Goal: Task Accomplishment & Management: Manage account settings

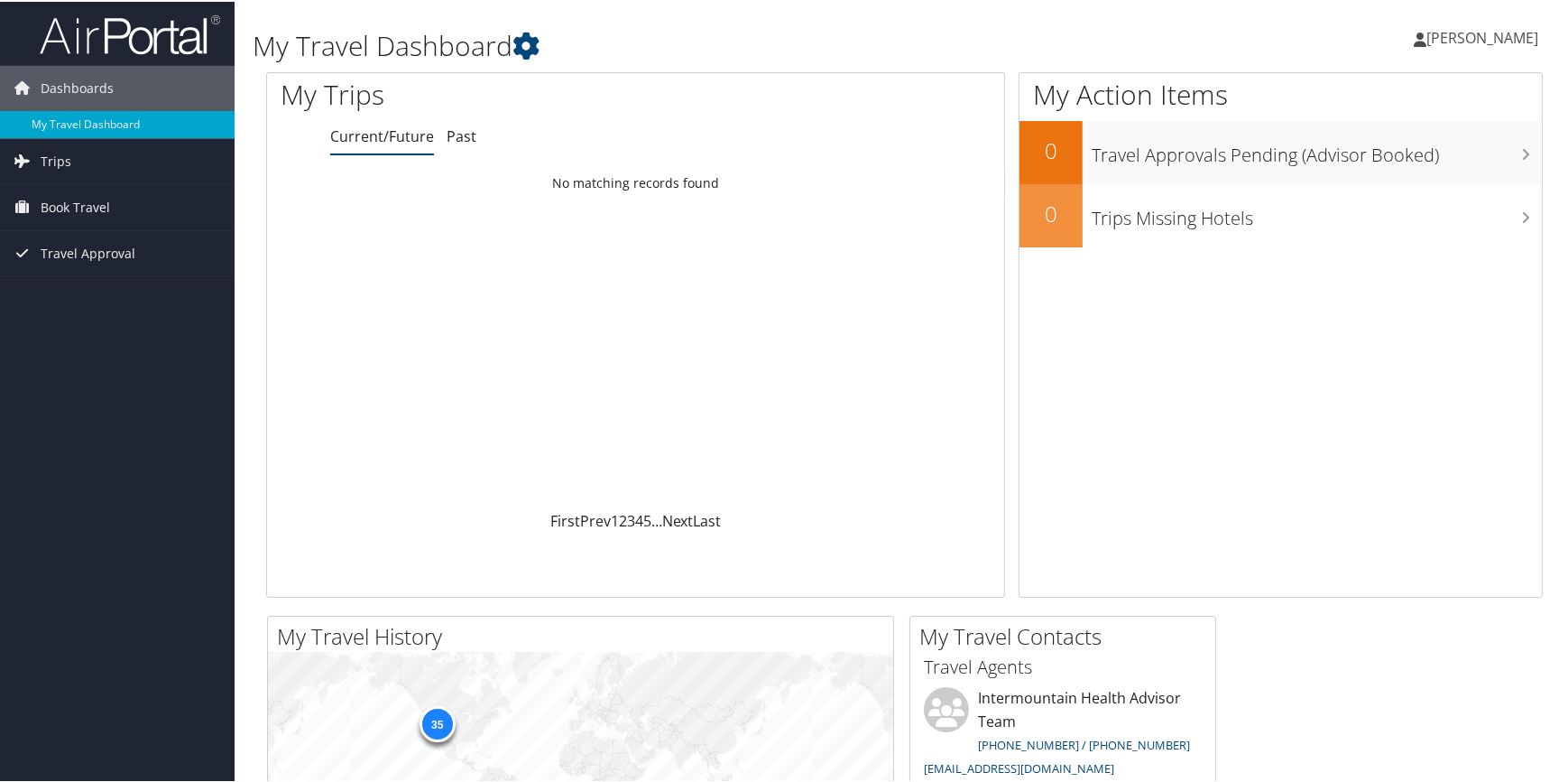
click at [1459, 26] on link "[PERSON_NAME]" at bounding box center [1485, 36] width 142 height 54
click at [1383, 152] on link "View Travel Profile" at bounding box center [1435, 160] width 201 height 30
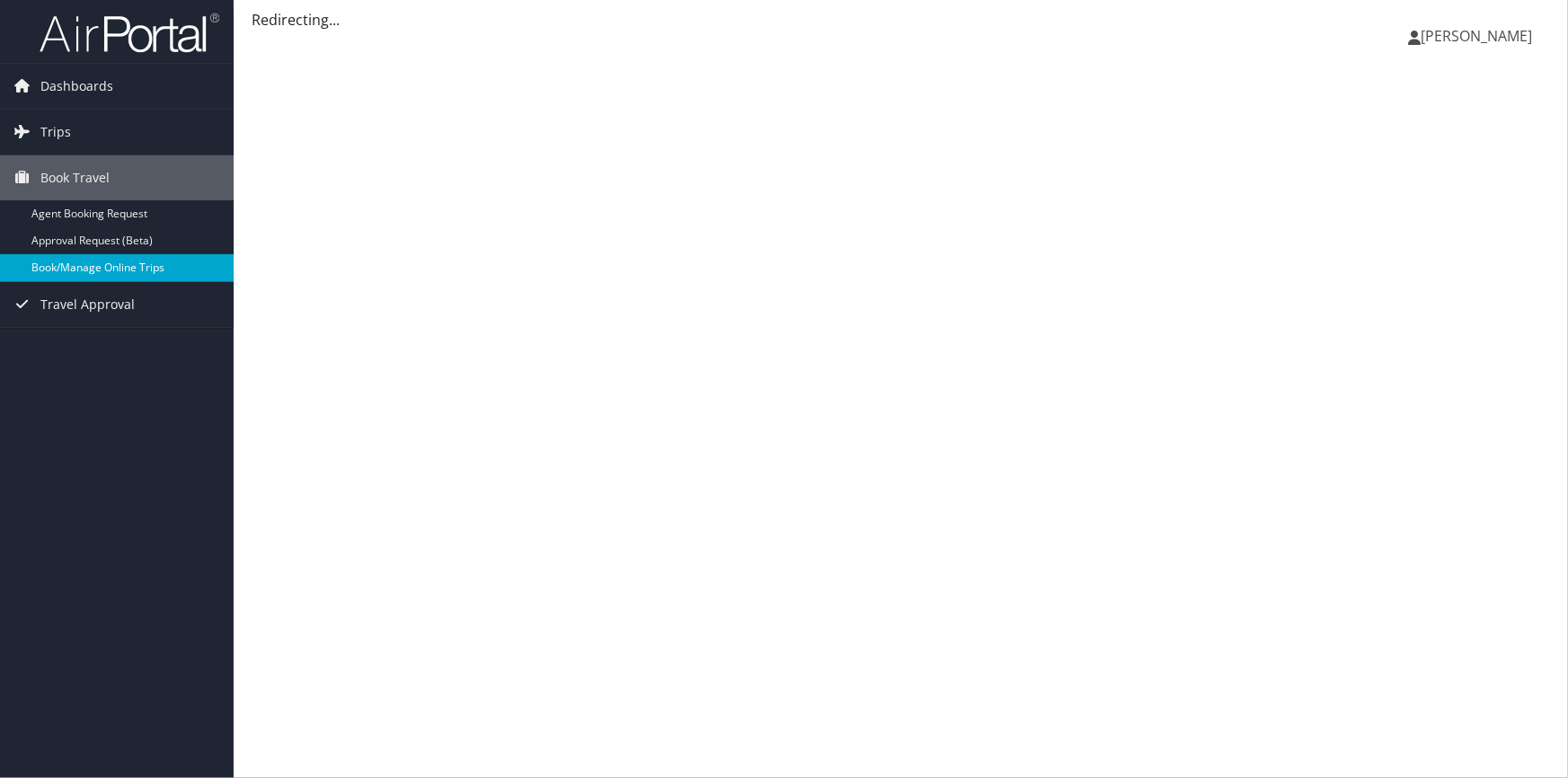
click at [131, 265] on link "Book/Manage Online Trips" at bounding box center [117, 267] width 233 height 27
